Goal: Task Accomplishment & Management: Manage account settings

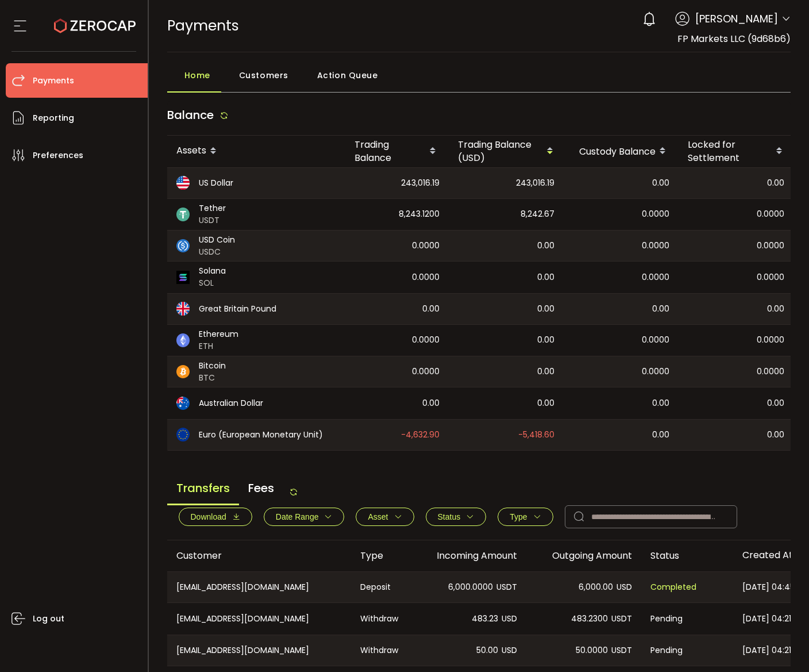
click at [564, 471] on main "Balance Assets Trading Balance Trading Balance (USD) Custody Balance Locked for…" at bounding box center [479, 512] width 624 height 823
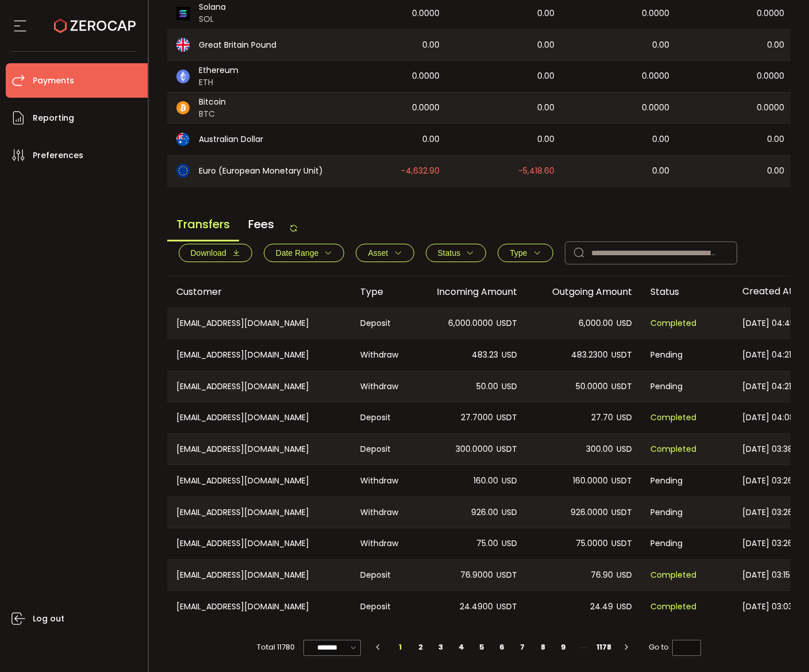
click at [522, 248] on span "Type" at bounding box center [518, 252] width 17 height 9
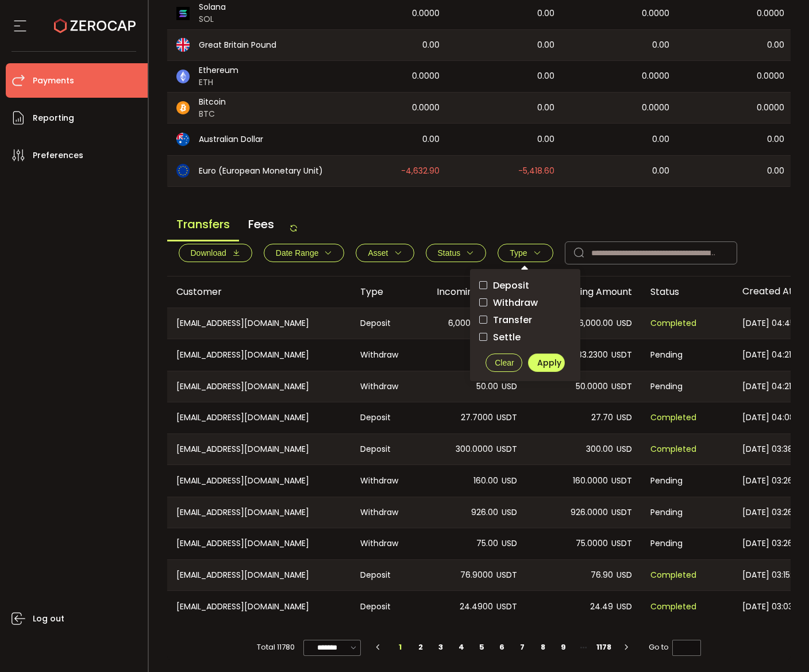
click at [518, 297] on span "Withdraw" at bounding box center [512, 302] width 51 height 11
click at [559, 362] on span "Apply" at bounding box center [549, 362] width 24 height 11
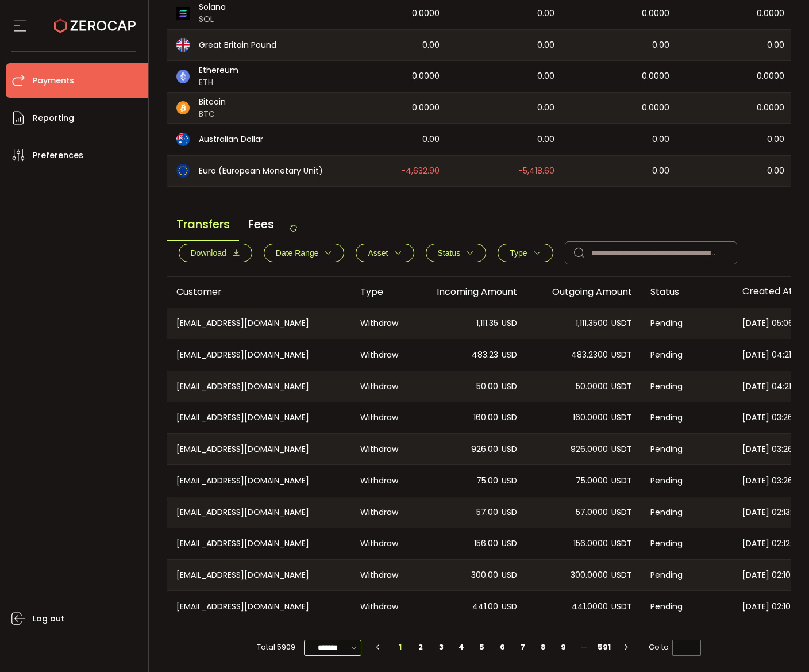
click at [334, 649] on input "*******" at bounding box center [332, 647] width 57 height 16
click at [338, 622] on span "100/page" at bounding box center [332, 618] width 37 height 11
type input "********"
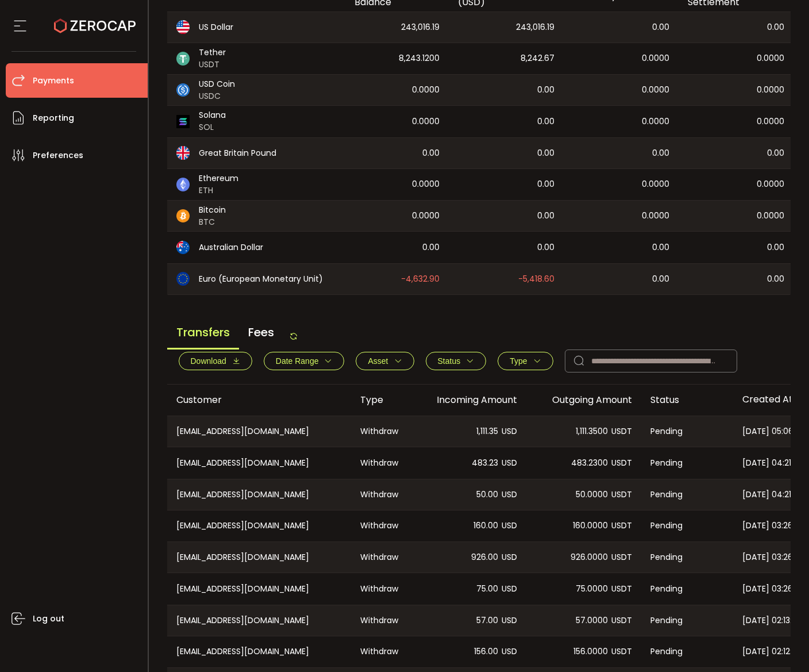
scroll to position [0, 0]
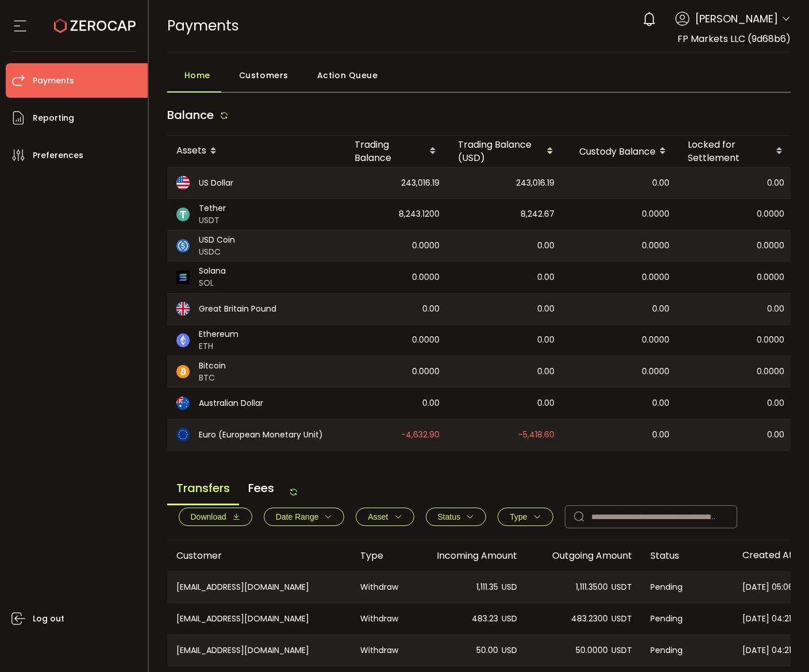
click at [552, 478] on div "Transfers Fees Download Date Range - Asset BTC ETH EUR GBP USD USDC USDT Clear …" at bounding box center [479, 506] width 624 height 67
click at [538, 490] on div "Transfers Fees Download Date Range - Asset BTC ETH EUR GBP USD USDC USDT Clear …" at bounding box center [479, 506] width 624 height 67
click at [489, 478] on div "Transfers Fees Download Date Range - Asset BTC ETH EUR GBP USD USDC USDT Clear …" at bounding box center [479, 506] width 624 height 67
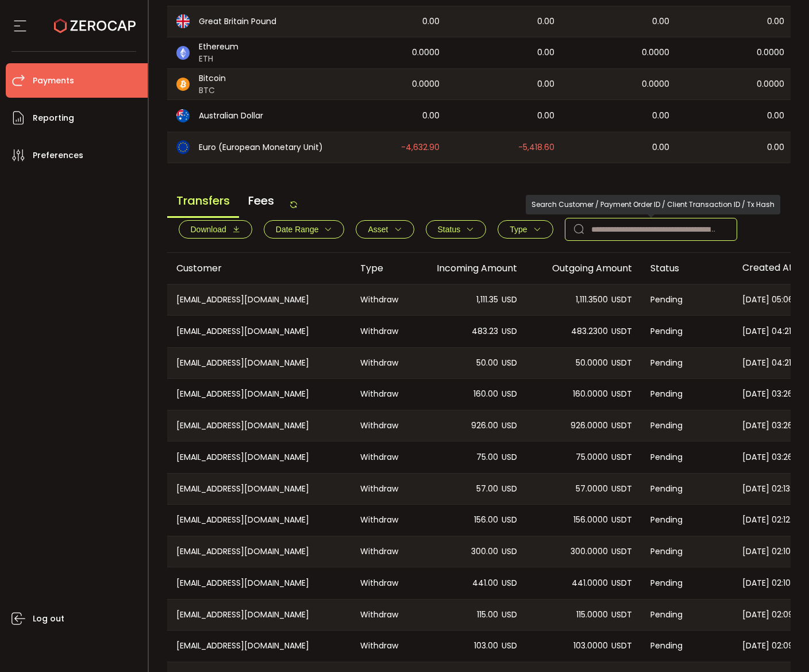
click at [609, 223] on input "text" at bounding box center [651, 229] width 172 height 23
